Goal: Transaction & Acquisition: Purchase product/service

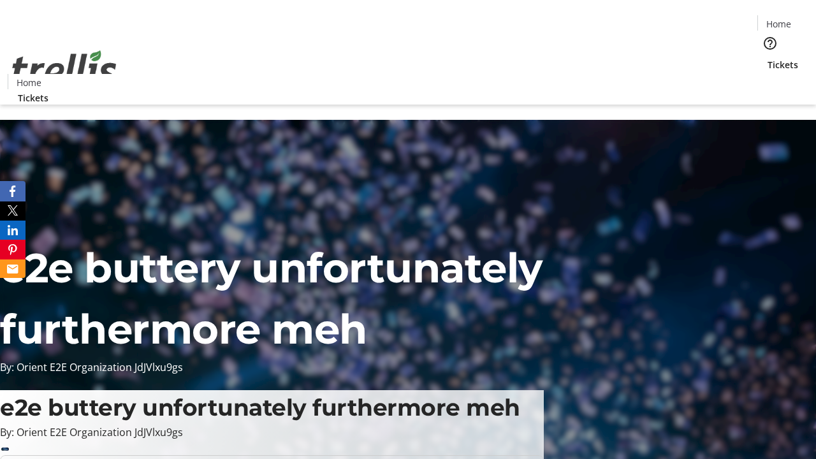
click at [768, 58] on span "Tickets" at bounding box center [783, 64] width 31 height 13
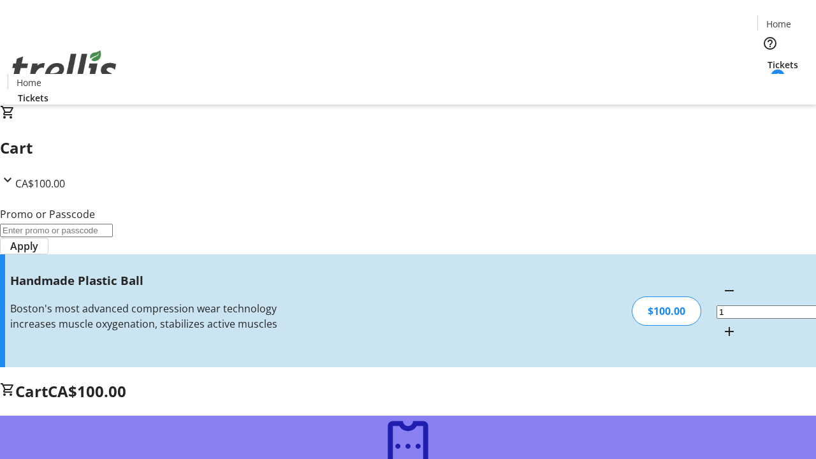
type input "FREE"
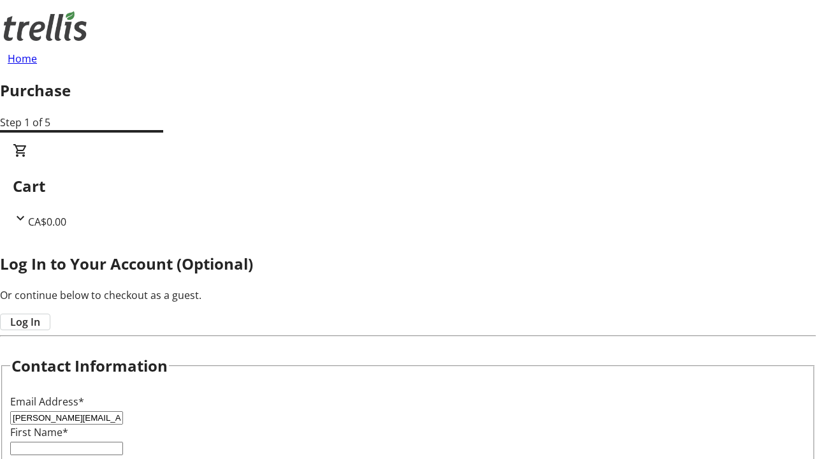
type input "[PERSON_NAME][EMAIL_ADDRESS][DOMAIN_NAME]"
type input "[PERSON_NAME]"
